Goal: Task Accomplishment & Management: Manage account settings

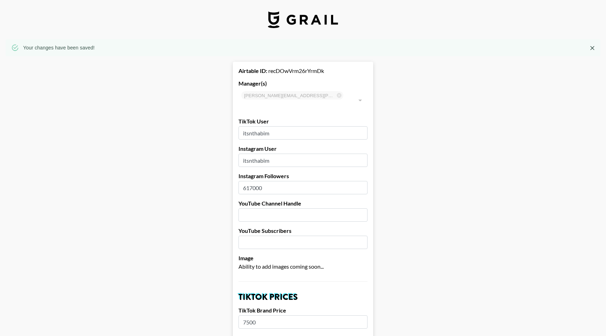
select select "USD"
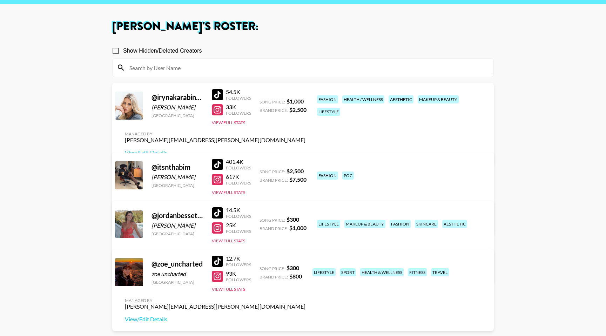
scroll to position [28, 0]
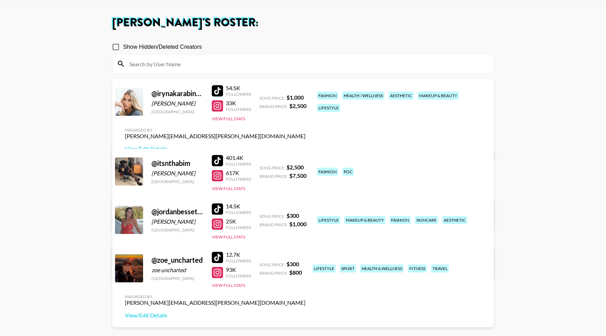
click at [88, 60] on main "Bernadine Van Niekerk 's Roster: Show Hidden/Deleted Creators @ irynakarabinovy…" at bounding box center [303, 192] width 606 height 385
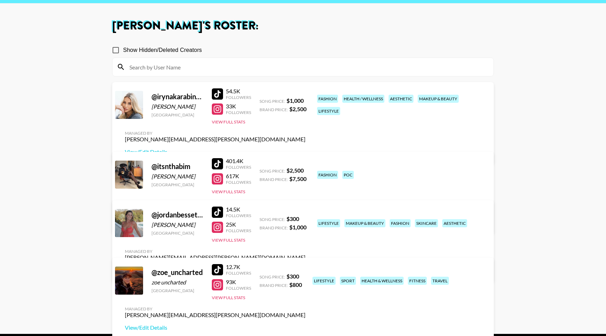
scroll to position [42, 0]
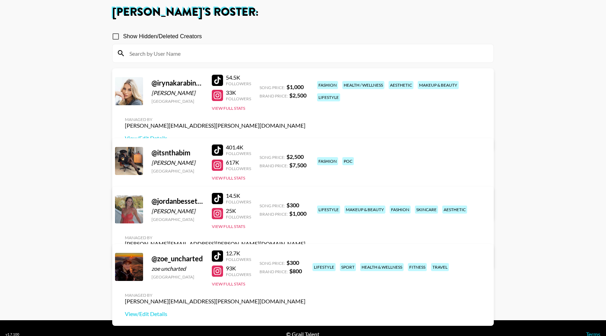
scroll to position [43, 0]
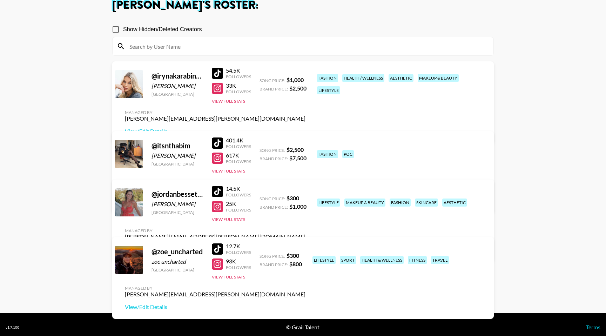
scroll to position [50, 0]
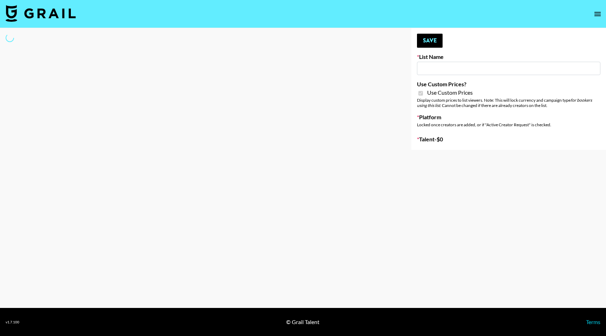
type input "Content Labs for Perplexity"
checkbox input "true"
select select "Brand"
type input "Content Labs for Perplexity"
checkbox input "true"
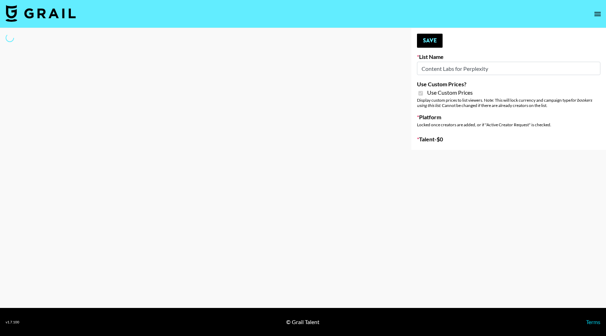
select select "Brand"
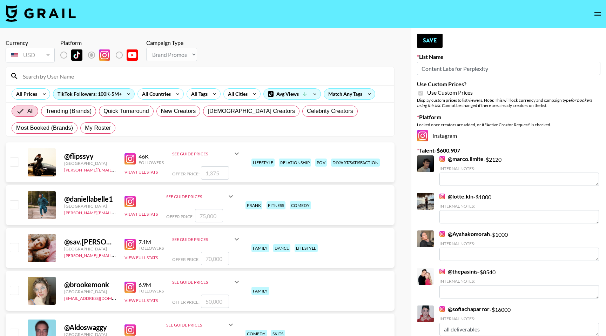
click at [62, 77] on input at bounding box center [204, 75] width 371 height 11
click at [88, 129] on span "My Roster" at bounding box center [98, 128] width 26 height 8
click at [85, 128] on input "My Roster" at bounding box center [85, 128] width 0 height 0
radio input "true"
